Goal: Task Accomplishment & Management: Manage account settings

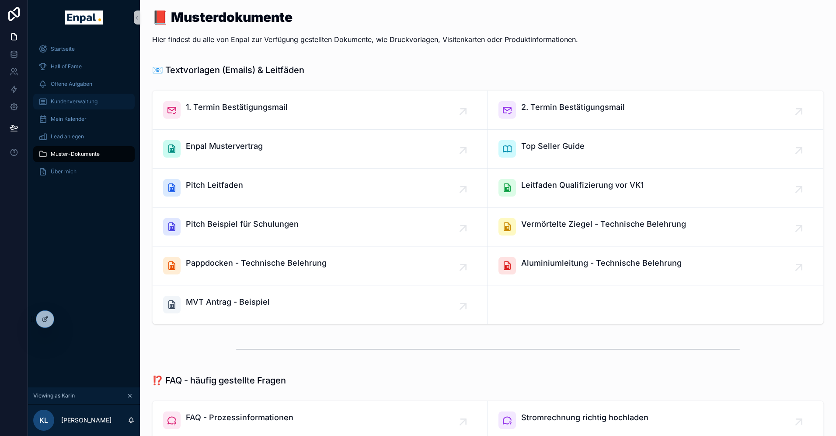
click at [73, 101] on span "Kundenverwaltung" at bounding box center [74, 101] width 47 height 7
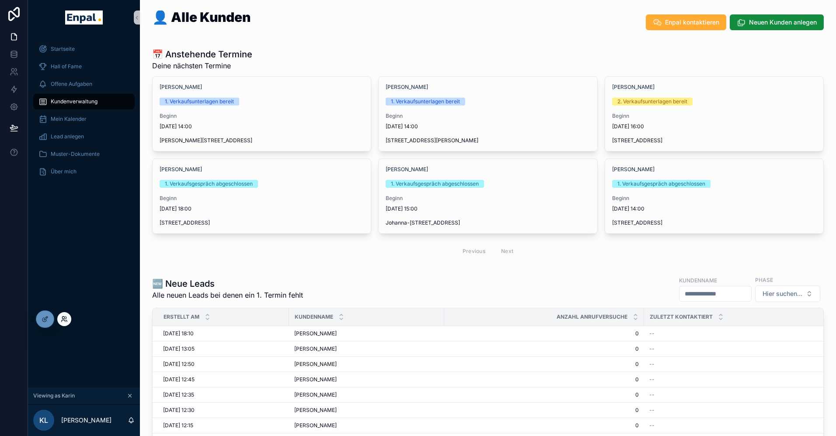
click at [63, 320] on icon at bounding box center [64, 318] width 7 height 7
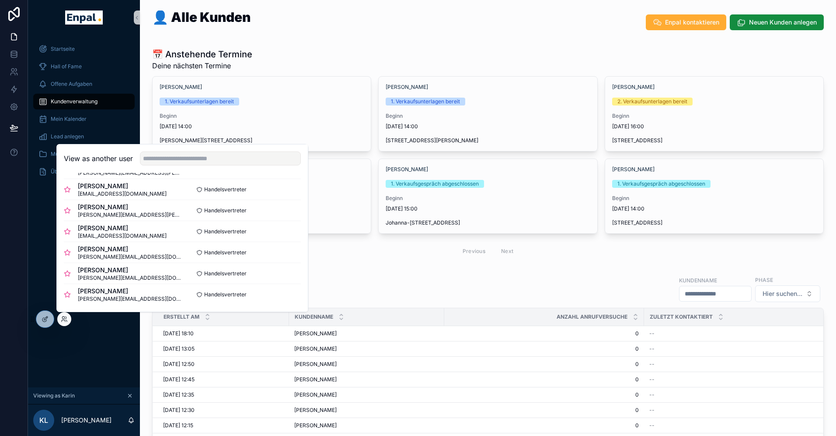
scroll to position [101, 0]
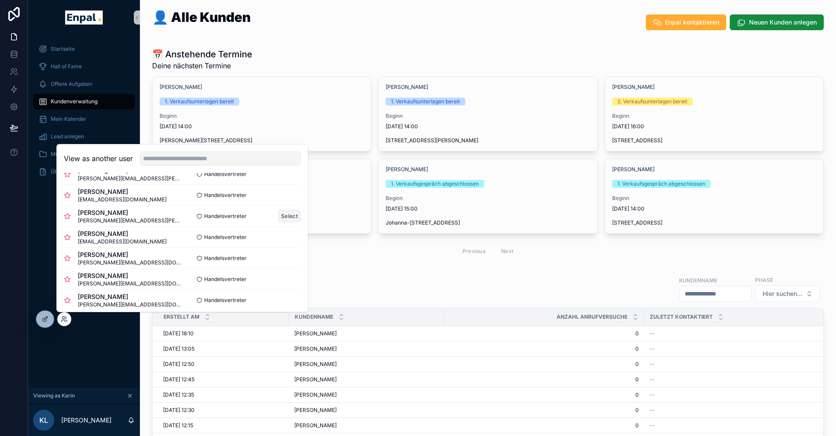
click at [289, 215] on button "Select" at bounding box center [289, 215] width 23 height 13
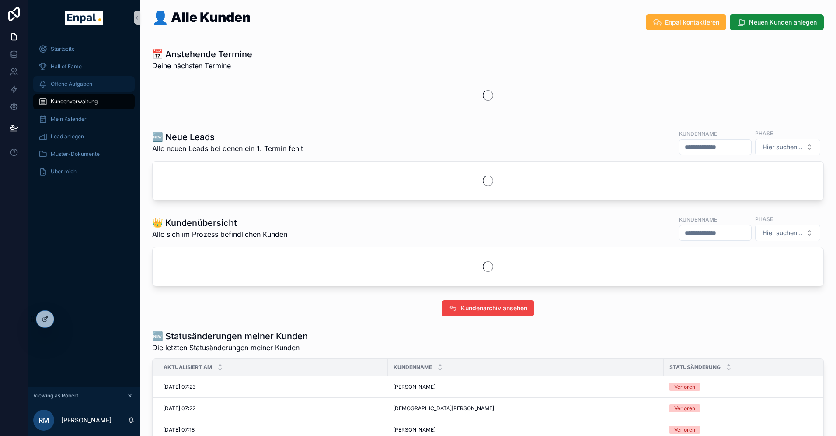
click at [66, 84] on span "Offene Aufgaben" at bounding box center [72, 83] width 42 height 7
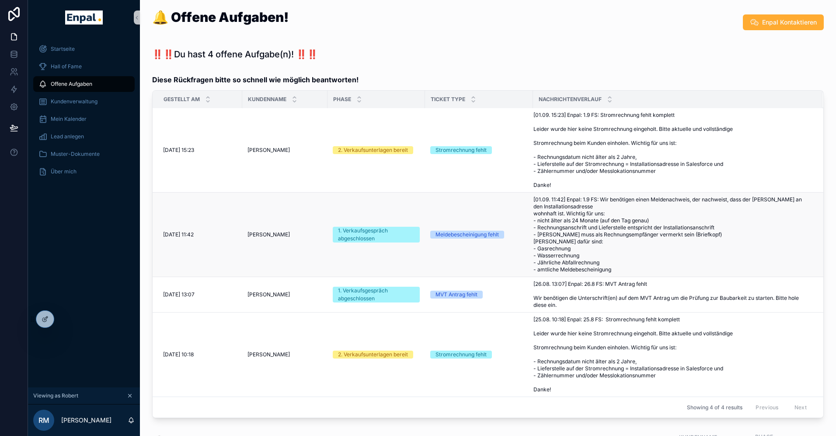
scroll to position [28, 0]
click at [582, 282] on span "[26.08. 13:07] Enpal: 26.8 FS: MVT Antrag fehlt Wir benötigen die Unterschrift(…" at bounding box center [673, 294] width 279 height 28
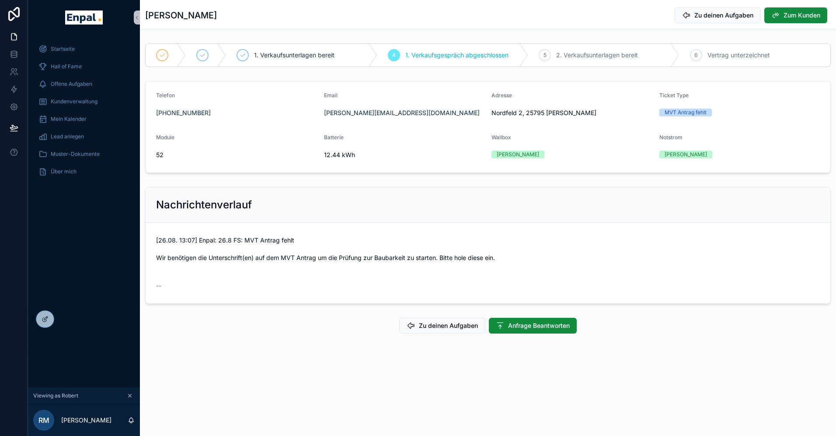
click at [204, 18] on h1 "[PERSON_NAME]" at bounding box center [181, 15] width 72 height 12
click at [776, 16] on icon "scrollable content" at bounding box center [775, 15] width 9 height 9
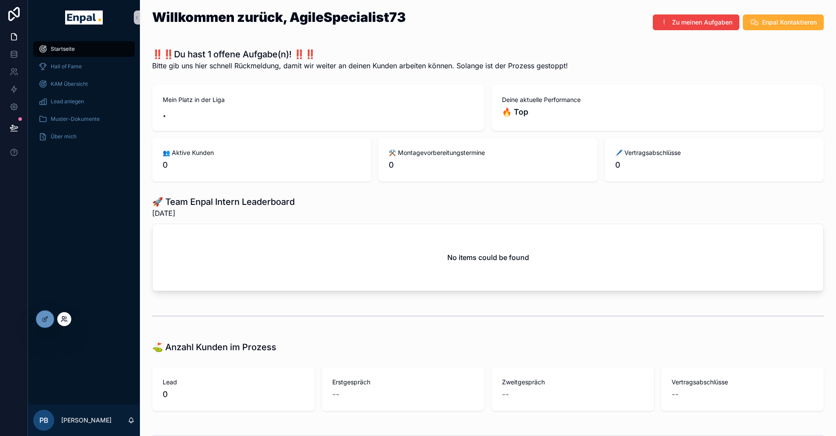
click at [62, 319] on icon at bounding box center [64, 318] width 7 height 7
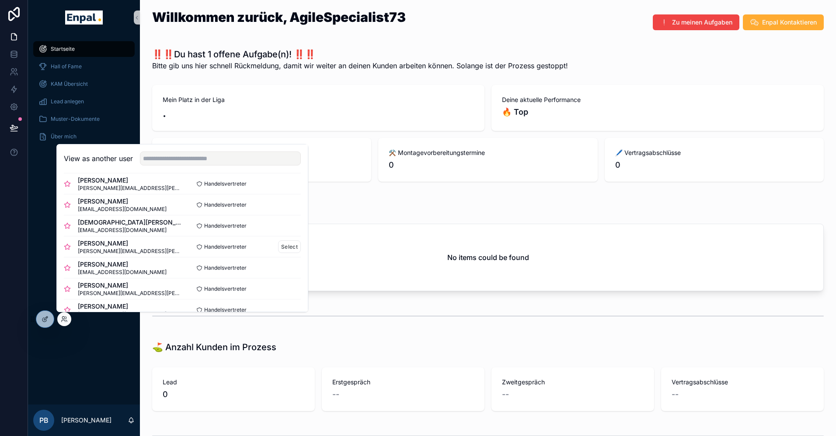
scroll to position [72, 0]
click at [289, 245] on button "Select" at bounding box center [289, 244] width 23 height 13
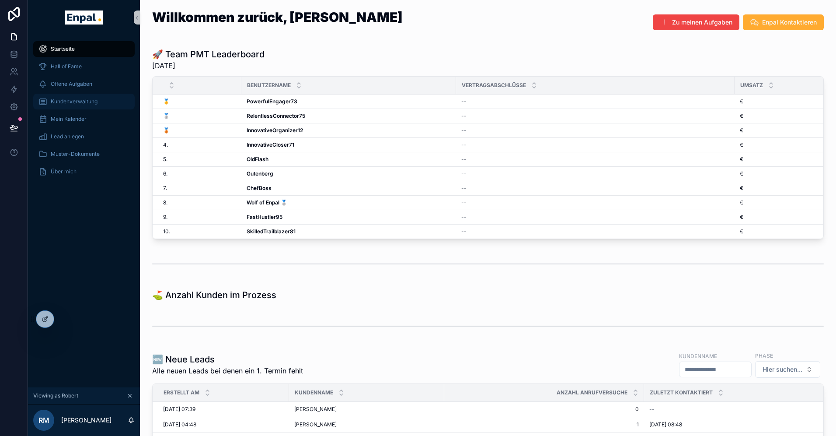
click at [86, 100] on span "Kundenverwaltung" at bounding box center [74, 101] width 47 height 7
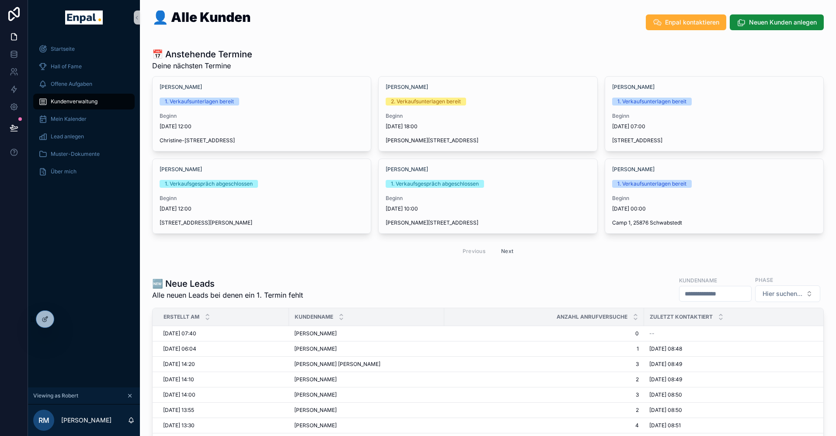
click at [511, 250] on button "Next" at bounding box center [507, 251] width 24 height 14
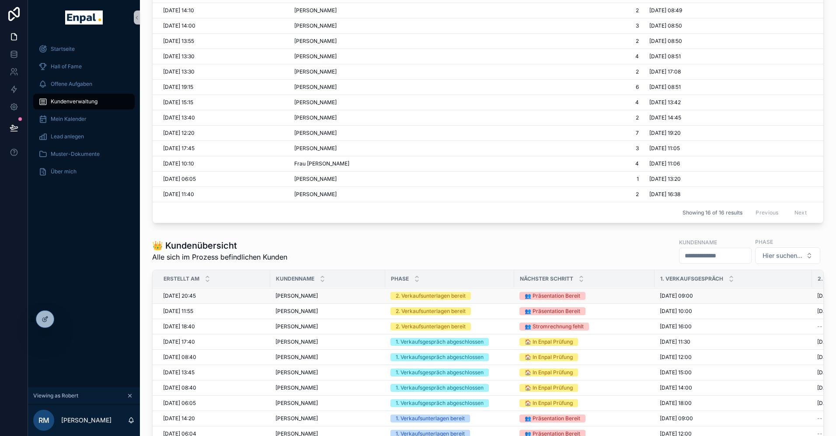
scroll to position [46, 0]
click at [310, 401] on span "Hans-Jürgen Stick" at bounding box center [297, 402] width 42 height 7
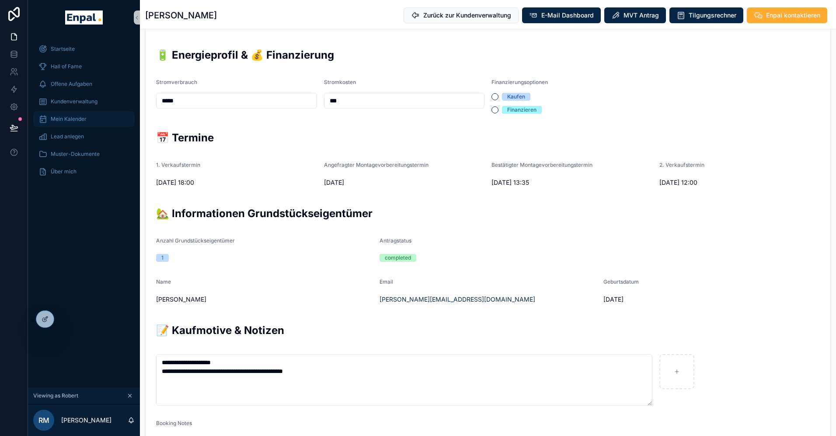
scroll to position [279, 0]
click at [75, 102] on span "Kundenverwaltung" at bounding box center [74, 101] width 47 height 7
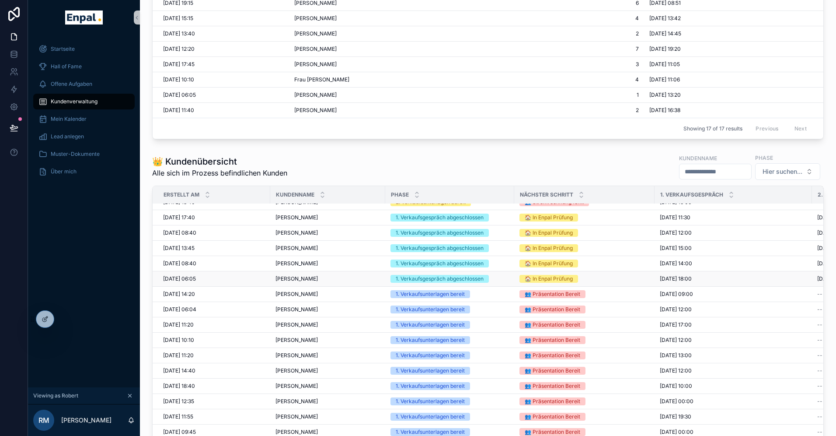
scroll to position [87, 0]
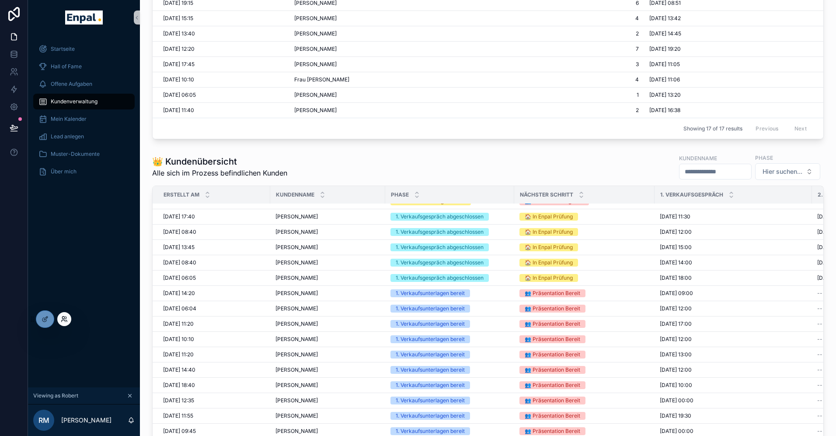
click at [66, 318] on icon at bounding box center [64, 318] width 7 height 7
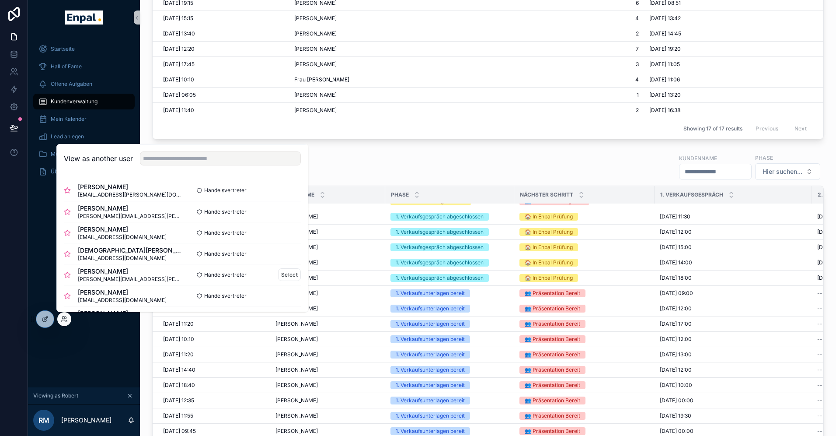
scroll to position [4, 0]
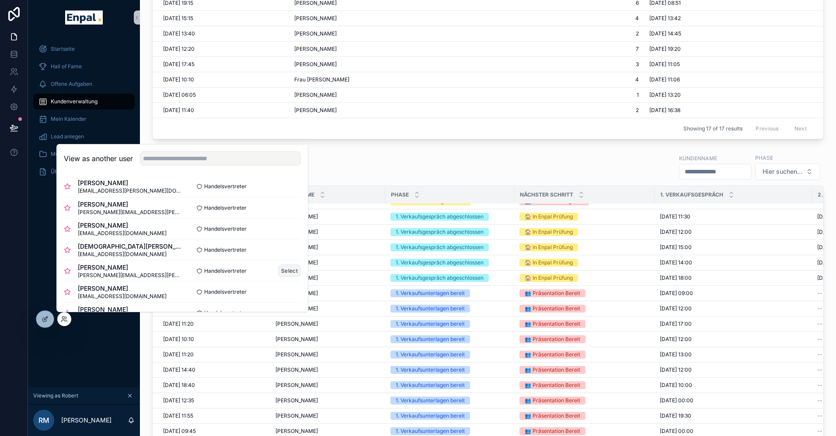
click at [290, 271] on button "Select" at bounding box center [289, 270] width 23 height 13
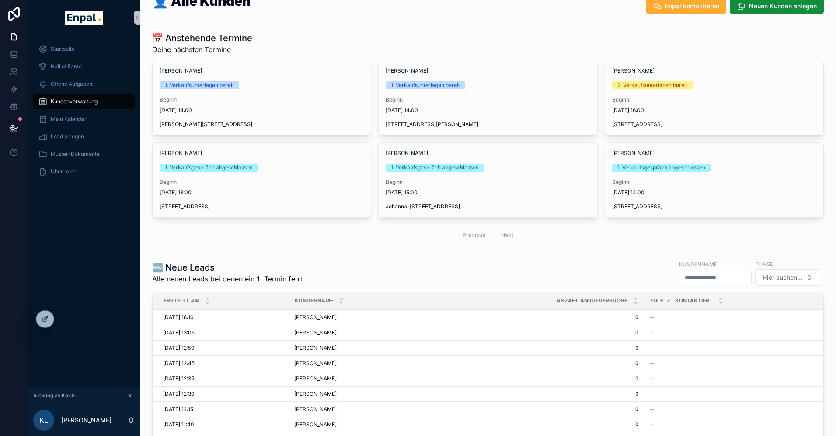
scroll to position [17, 0]
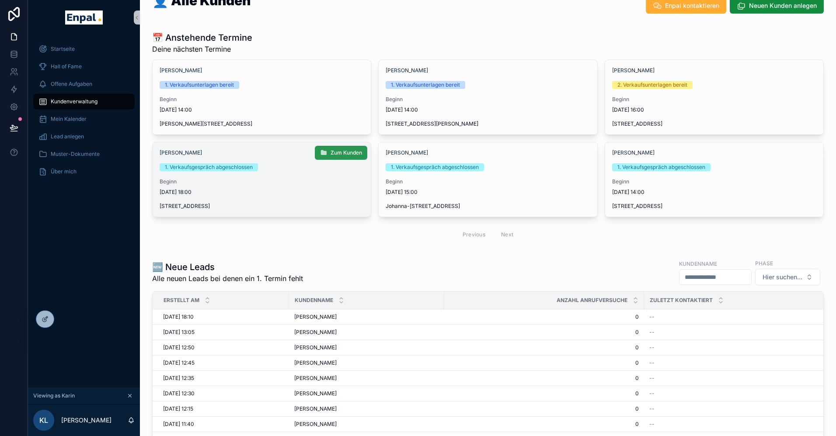
click at [348, 151] on span "Zum Kunden" at bounding box center [346, 152] width 31 height 7
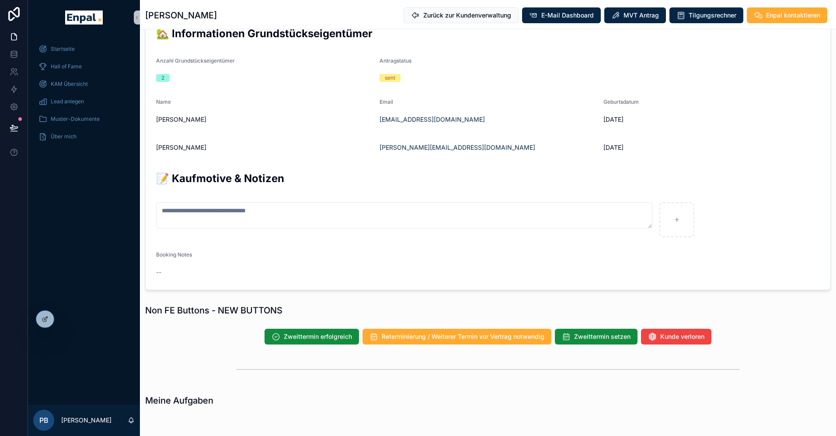
scroll to position [458, 0]
click at [412, 171] on h2 "📝 Kaufmotive & Notizen" at bounding box center [488, 178] width 664 height 14
click at [461, 339] on span "Reterminierung / Weiterer Termin vor Vertrag notwendig" at bounding box center [463, 336] width 163 height 9
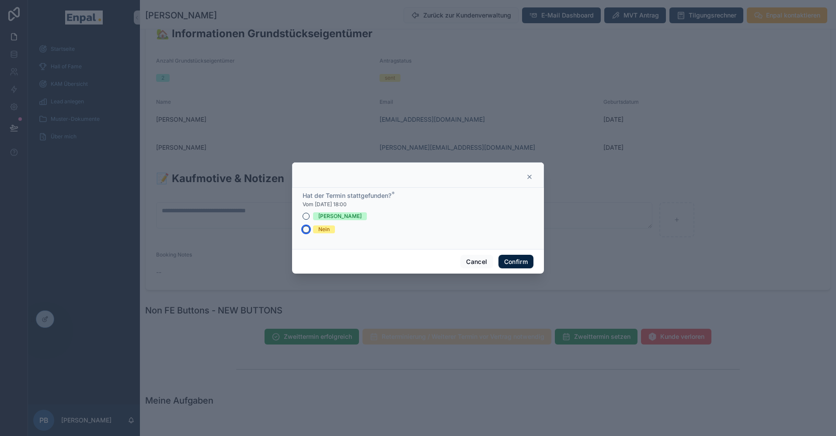
click at [307, 229] on button "Nein" at bounding box center [306, 229] width 7 height 7
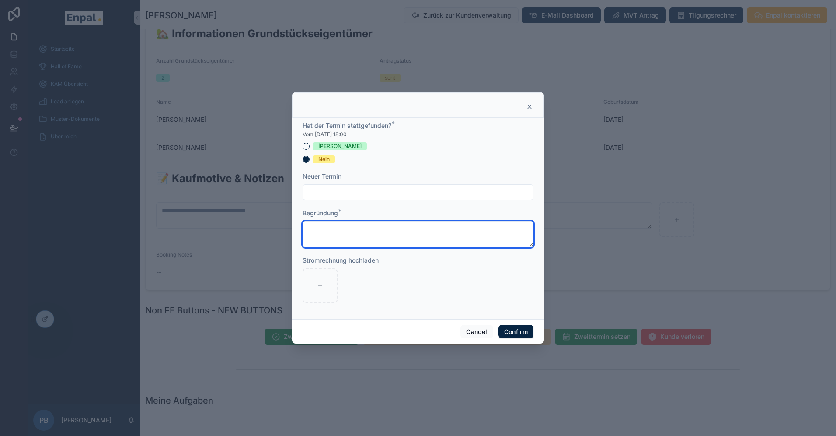
click at [362, 227] on textarea at bounding box center [418, 234] width 231 height 26
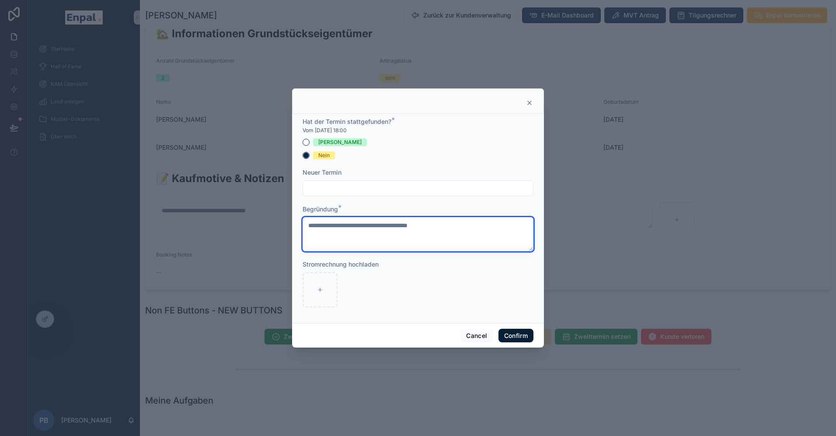
type textarea "**********"
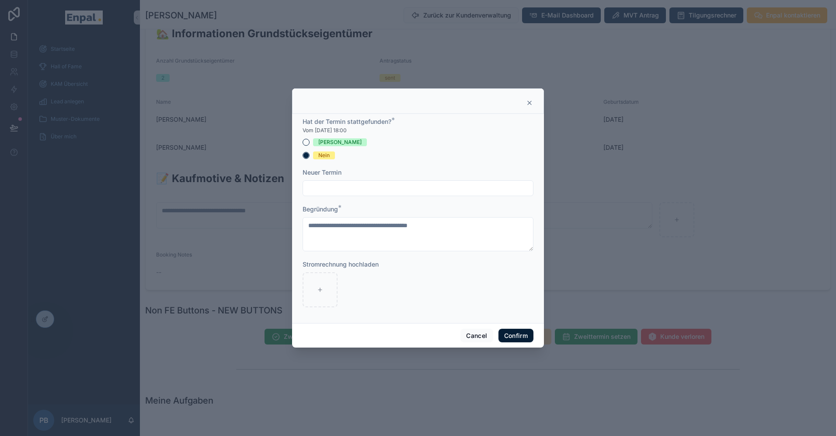
click at [511, 333] on button "Confirm" at bounding box center [516, 335] width 35 height 14
